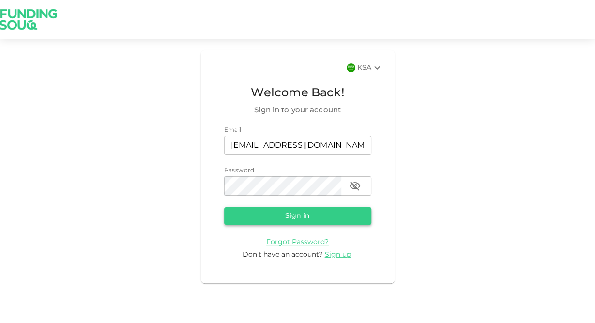
click at [254, 222] on button "Sign in" at bounding box center [297, 215] width 147 height 17
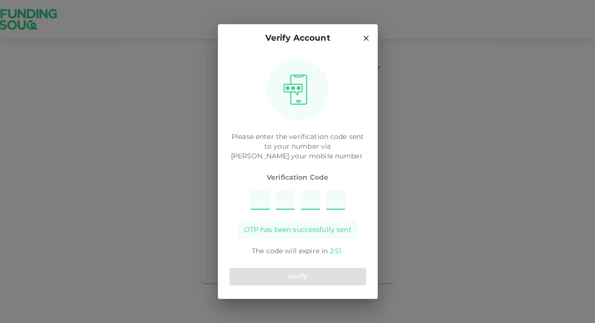
type input "6"
type input "2"
type input "4"
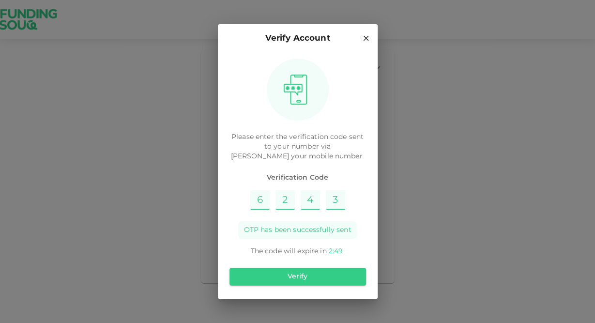
type input "3"
click at [271, 270] on button "Verify" at bounding box center [297, 276] width 136 height 17
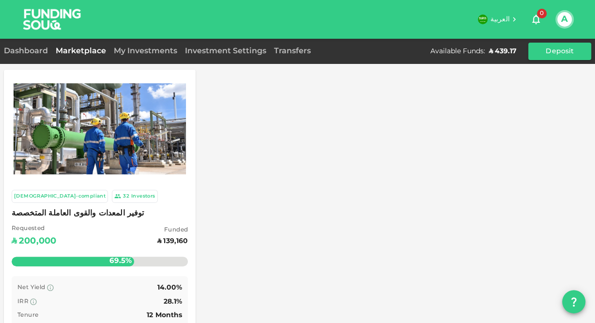
scroll to position [66, 0]
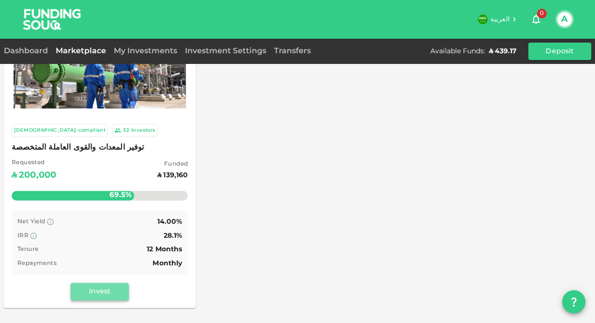
click at [108, 291] on button "Invest" at bounding box center [100, 291] width 58 height 17
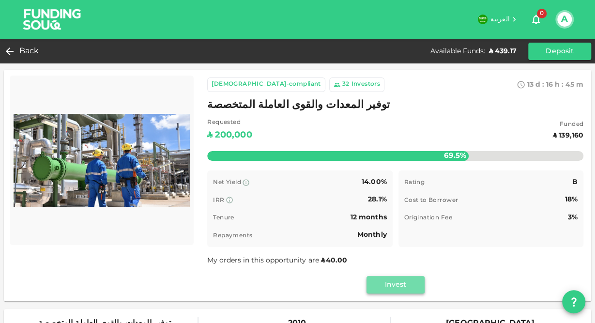
click at [378, 287] on button "Invest" at bounding box center [395, 284] width 58 height 17
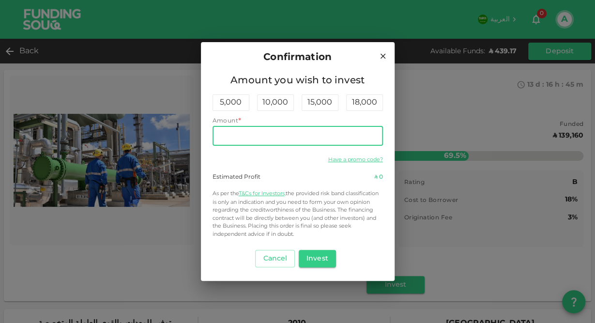
click at [254, 134] on input "Amount" at bounding box center [297, 135] width 170 height 19
click at [322, 263] on button "Invest" at bounding box center [317, 258] width 37 height 17
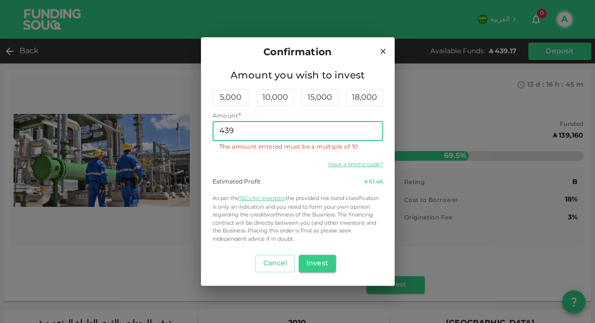
click at [248, 132] on input "439" at bounding box center [297, 130] width 170 height 19
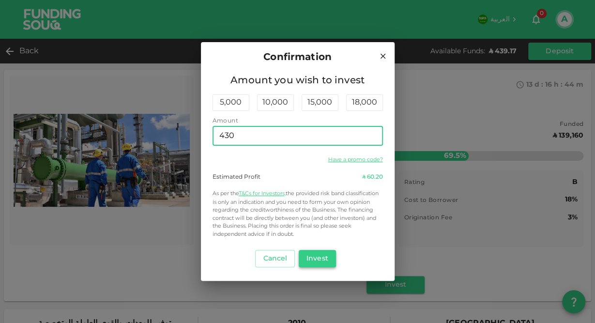
type input "430"
click at [318, 262] on button "Invest" at bounding box center [317, 258] width 37 height 17
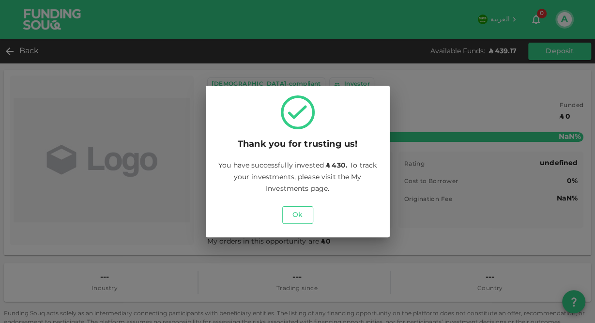
click at [297, 213] on button "Ok" at bounding box center [297, 214] width 31 height 17
